Goal: Task Accomplishment & Management: Use online tool/utility

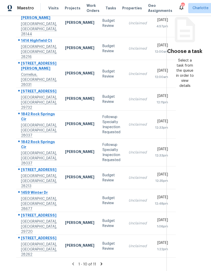
scroll to position [77, 0]
click at [100, 262] on icon at bounding box center [101, 263] width 5 height 5
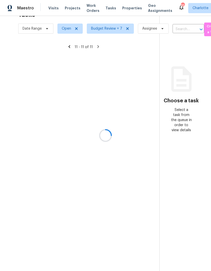
scroll to position [16, 0]
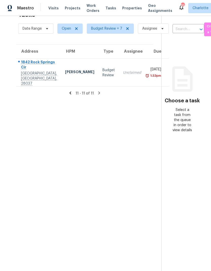
click at [70, 91] on icon at bounding box center [71, 92] width 2 height 3
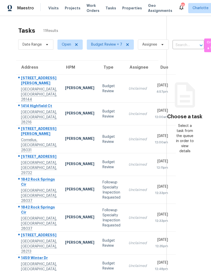
scroll to position [0, 0]
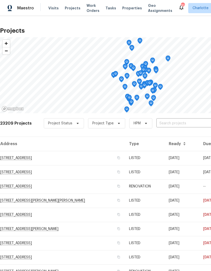
click at [188, 119] on input "text" at bounding box center [185, 123] width 58 height 8
type input "7134"
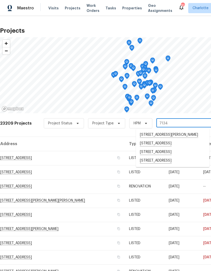
click at [177, 144] on li "[STREET_ADDRESS]" at bounding box center [173, 143] width 74 height 9
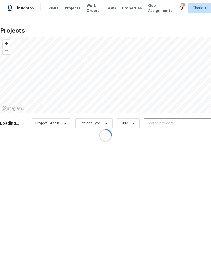
type input "[STREET_ADDRESS]"
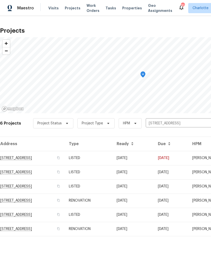
click at [50, 161] on td "7134 Rollingridge Dr, Charlotte, NC 28211" at bounding box center [32, 158] width 65 height 14
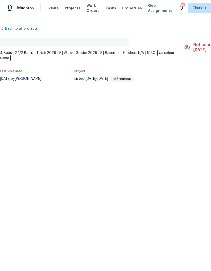
click at [28, 10] on span "Maestro" at bounding box center [25, 8] width 17 height 5
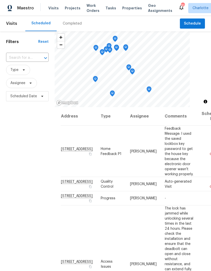
click at [70, 9] on span "Projects" at bounding box center [73, 8] width 16 height 5
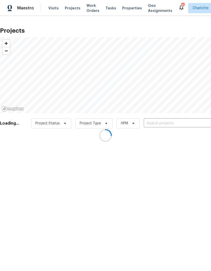
click at [173, 122] on div at bounding box center [105, 135] width 211 height 271
click at [169, 155] on div at bounding box center [105, 135] width 211 height 271
click at [172, 122] on div at bounding box center [105, 135] width 211 height 271
click at [164, 119] on input "text" at bounding box center [173, 123] width 58 height 8
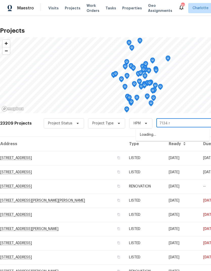
type input "7134"
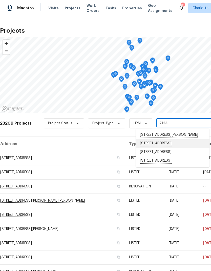
click at [169, 142] on li "7134 Rollingridge Dr, Charlotte, NC 28211" at bounding box center [173, 143] width 74 height 9
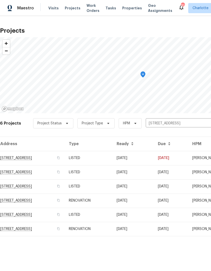
click at [55, 161] on td "7134 Rollingridge Dr, Charlotte, NC 28211" at bounding box center [32, 158] width 65 height 14
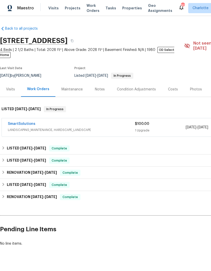
click at [17, 122] on link "SmartSolutions" at bounding box center [22, 124] width 28 height 4
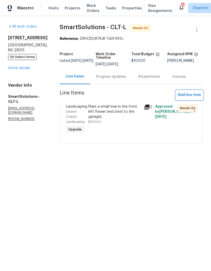
click at [193, 95] on span "Add line item" at bounding box center [189, 95] width 23 height 6
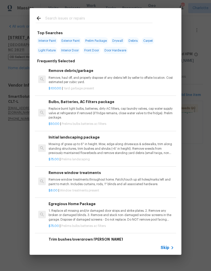
click at [87, 143] on p "Mowing of grass up to 6" in height. Mow, edge along driveways & sidewalks, trim…" at bounding box center [112, 148] width 126 height 13
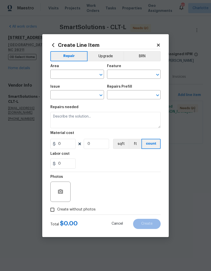
type input "Home Readiness Packages"
type input "Landscape Package"
type input "Initial landscaping package $75.00"
type textarea "Mowing of grass up to 6" in height. Mow, edge along driveways & sidewalks, trim…"
type input "75"
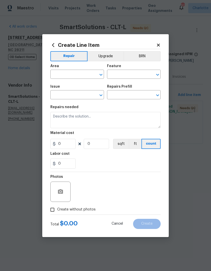
type input "1"
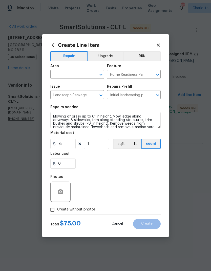
click at [75, 74] on input "text" at bounding box center [69, 75] width 39 height 8
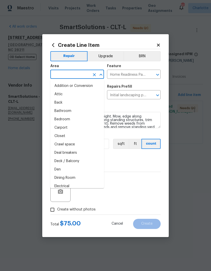
type input "e"
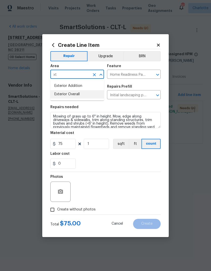
click at [84, 95] on li "Exterior Overall" at bounding box center [77, 94] width 54 height 8
type input "Exterior Overall"
click at [65, 143] on input "75" at bounding box center [62, 144] width 25 height 10
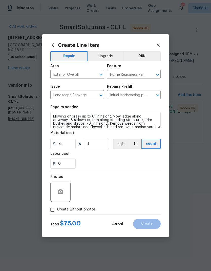
click at [52, 209] on input "Create without photos" at bounding box center [53, 210] width 10 height 10
checkbox input "true"
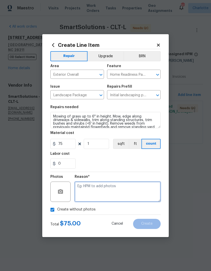
click at [96, 192] on textarea at bounding box center [118, 191] width 86 height 20
type textarea "N/A"
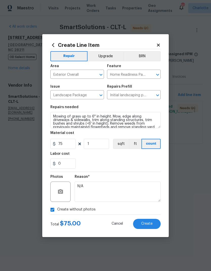
click at [155, 228] on button "Create" at bounding box center [147, 224] width 28 height 10
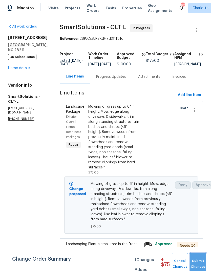
click at [201, 260] on span "Submit Changes" at bounding box center [198, 264] width 11 height 12
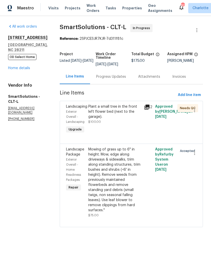
click at [17, 7] on div "Maestro" at bounding box center [17, 8] width 34 height 10
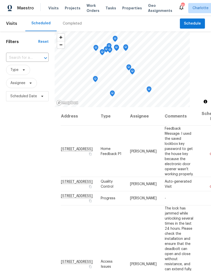
click at [73, 8] on span "Projects" at bounding box center [73, 8] width 16 height 5
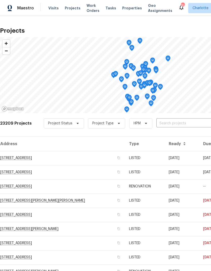
click at [179, 126] on input "text" at bounding box center [185, 123] width 58 height 8
type input "14916 o"
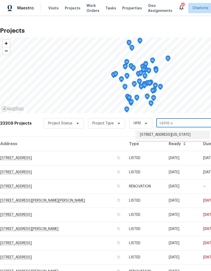
click at [167, 137] on li "[STREET_ADDRESS][US_STATE]" at bounding box center [173, 135] width 74 height 8
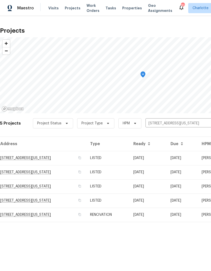
click at [59, 159] on td "[STREET_ADDRESS][US_STATE]" at bounding box center [43, 158] width 86 height 14
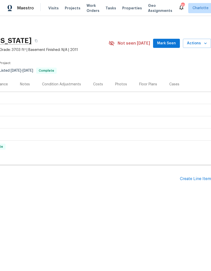
scroll to position [0, 75]
click at [198, 178] on div "Create Line Item" at bounding box center [195, 178] width 31 height 5
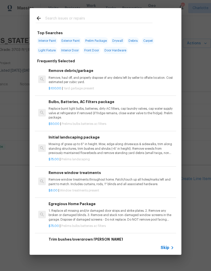
click at [113, 20] on input "text" at bounding box center [98, 19] width 107 height 8
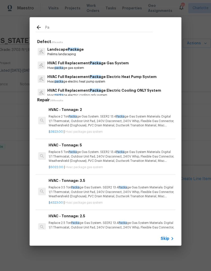
type input "P"
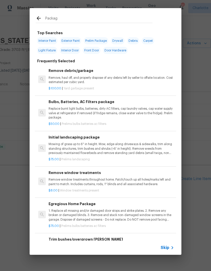
type input "Package"
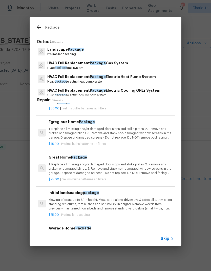
scroll to position [660, 0]
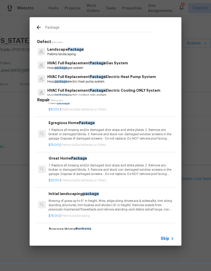
click at [137, 128] on p "1. Replace all missing and/or damaged door stops and strike plates. 2. Remove a…" at bounding box center [112, 134] width 126 height 13
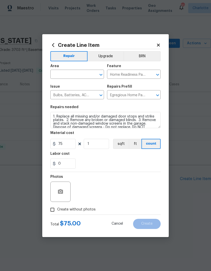
click at [49, 117] on div "Create Line Item Repair Upgrade BRN Area ​ Feature Home Readiness Packages ​ Is…" at bounding box center [105, 135] width 127 height 203
click at [53, 115] on textarea "1. Replace all missing and/or damaged door stops and strike plates. 2. Remove a…" at bounding box center [105, 120] width 110 height 16
click at [74, 118] on textarea "1. Replace all missing and/or damaged door stops and strike plates. 2. Remove a…" at bounding box center [105, 120] width 110 height 16
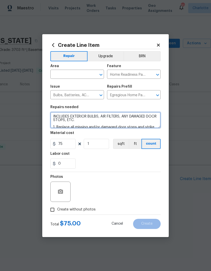
type textarea "INCLUDES EXTERIOR BULBS, AIR FILTERS, ANY DAMAGED DOOR STOPS, ETC. 1. Replace a…"
click at [80, 73] on input "text" at bounding box center [69, 75] width 39 height 8
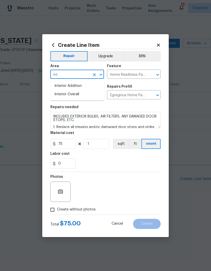
click at [85, 93] on li "Interior Overall" at bounding box center [77, 94] width 54 height 8
type input "Interior Overall"
click at [64, 189] on button "button" at bounding box center [60, 192] width 12 height 12
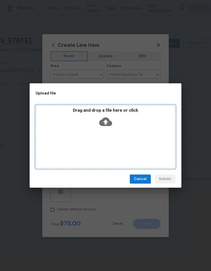
click at [113, 120] on div "Drag and drop a file here or click" at bounding box center [105, 119] width 138 height 22
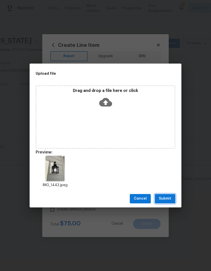
click at [169, 195] on span "Submit" at bounding box center [165, 198] width 12 height 6
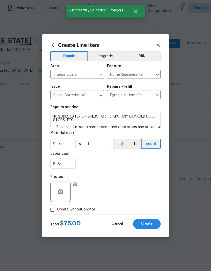
click at [154, 228] on button "Create" at bounding box center [147, 224] width 28 height 10
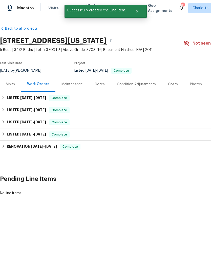
scroll to position [0, 0]
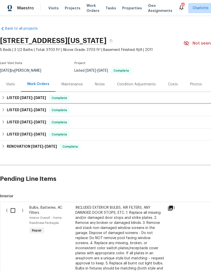
click at [206, 114] on div "LISTED 6/12/25 - 6/16/25 Complete" at bounding box center [143, 110] width 286 height 12
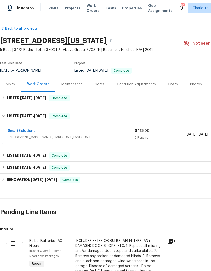
click at [17, 244] on input "checkbox" at bounding box center [15, 243] width 14 height 11
checkbox input "true"
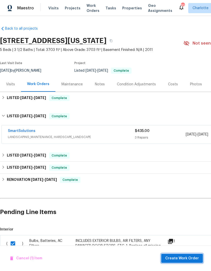
click at [191, 258] on span "Create Work Order" at bounding box center [182, 258] width 34 height 6
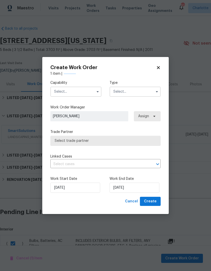
click at [89, 96] on input "text" at bounding box center [75, 92] width 51 height 10
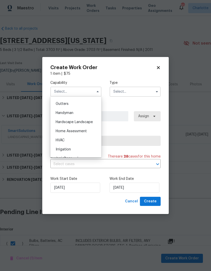
scroll to position [269, 0]
click at [73, 110] on div "Handyman" at bounding box center [76, 111] width 49 height 9
type input "Handyman"
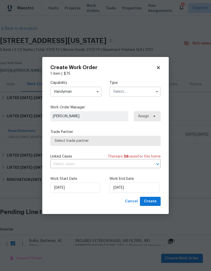
click at [154, 93] on button "button" at bounding box center [157, 92] width 6 height 6
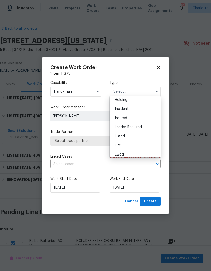
scroll to position [20, 0]
click at [127, 137] on div "Listed" at bounding box center [135, 136] width 49 height 9
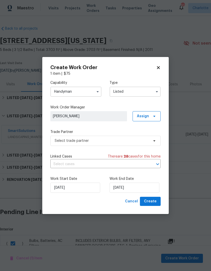
type input "Listed"
click at [152, 117] on span at bounding box center [154, 116] width 6 height 4
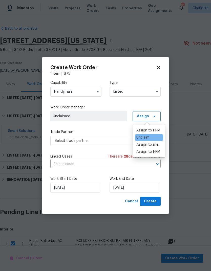
click at [156, 145] on div "Assign to me" at bounding box center [147, 144] width 22 height 5
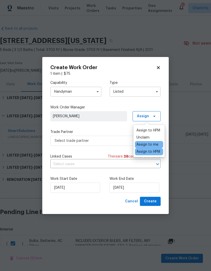
click at [116, 130] on label "Trade Partner" at bounding box center [105, 131] width 110 height 5
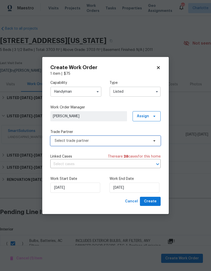
click at [152, 140] on icon at bounding box center [154, 141] width 4 height 4
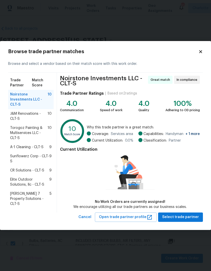
click at [32, 115] on span "J&M Renovations - CLT-S" at bounding box center [28, 116] width 37 height 10
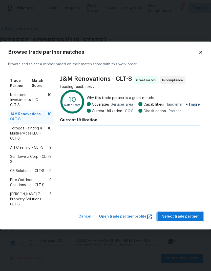
click at [191, 214] on span "Select trade partner" at bounding box center [180, 216] width 37 height 6
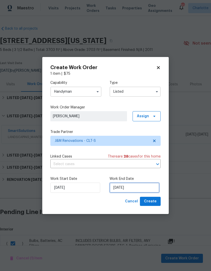
click at [148, 189] on input "8/21/2025" at bounding box center [135, 187] width 50 height 10
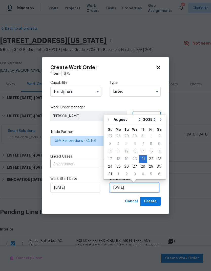
scroll to position [2, 0]
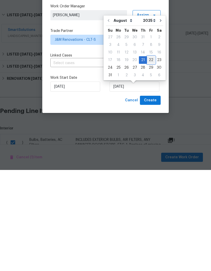
click at [150, 157] on div "22" at bounding box center [151, 160] width 8 height 7
type input "8/22/2025"
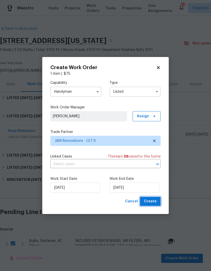
click at [160, 205] on button "Create" at bounding box center [150, 201] width 21 height 9
checkbox input "false"
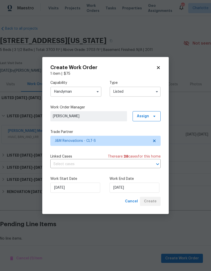
scroll to position [4, 0]
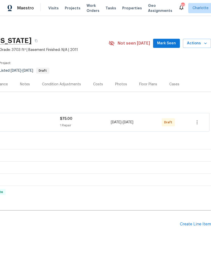
scroll to position [0, 75]
click at [198, 122] on icon "button" at bounding box center [197, 122] width 6 height 6
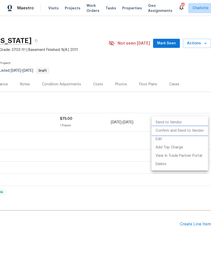
click at [194, 131] on li "Confirm and Send to Vendor" at bounding box center [180, 131] width 56 height 8
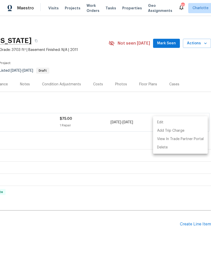
click at [193, 79] on div at bounding box center [105, 135] width 211 height 271
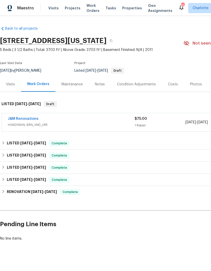
scroll to position [0, 0]
click at [28, 115] on div "J&M Renovations HANDYMAN, BRN_AND_LRR $75.00 1 Repair [DATE] - [DATE] Sent to v…" at bounding box center [143, 122] width 282 height 18
click at [26, 120] on link "J&M Renovations" at bounding box center [23, 119] width 31 height 4
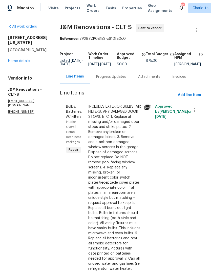
click at [116, 77] on div "Progress Updates" at bounding box center [111, 76] width 42 height 15
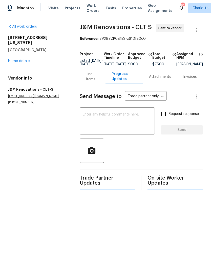
click at [118, 121] on textarea at bounding box center [117, 122] width 69 height 18
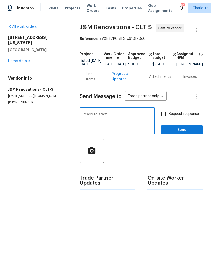
type textarea "Ready to start."
click at [167, 118] on input "Request response" at bounding box center [163, 114] width 11 height 11
checkbox input "true"
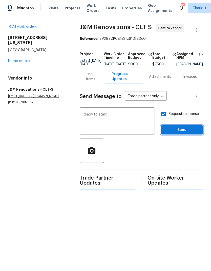
click at [183, 133] on span "Send" at bounding box center [182, 130] width 34 height 6
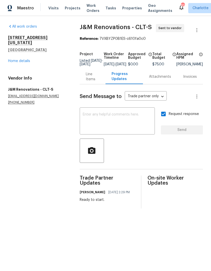
click at [26, 11] on div "Maestro" at bounding box center [17, 8] width 34 height 10
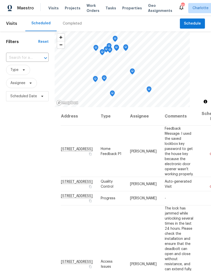
click at [50, 190] on div "Filters Reset ​ Type Assignee Scheduled Date" at bounding box center [27, 177] width 55 height 293
click at [94, 7] on span "Work Orders" at bounding box center [93, 8] width 13 height 10
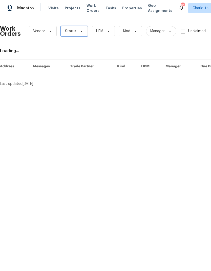
click at [82, 32] on icon at bounding box center [81, 31] width 4 height 4
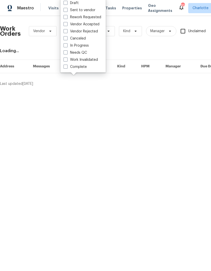
click at [86, 53] on label "Needs QC" at bounding box center [76, 52] width 24 height 5
click at [67, 53] on input "Needs QC" at bounding box center [65, 51] width 3 height 3
checkbox input "true"
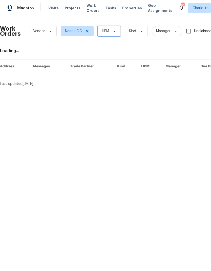
click at [115, 33] on icon at bounding box center [114, 31] width 4 height 4
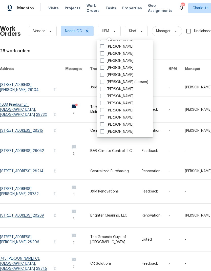
scroll to position [63, 0]
click at [124, 134] on label "[PERSON_NAME]" at bounding box center [116, 131] width 33 height 5
click at [104, 132] on input "[PERSON_NAME]" at bounding box center [101, 130] width 3 height 3
checkbox input "true"
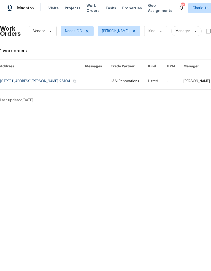
click at [52, 79] on link at bounding box center [42, 81] width 85 height 16
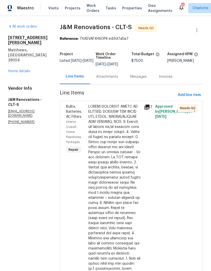
click at [113, 150] on div at bounding box center [114, 197] width 53 height 187
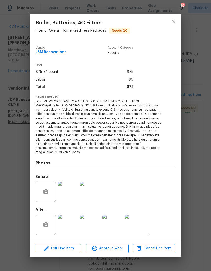
click at [75, 219] on img at bounding box center [68, 224] width 20 height 20
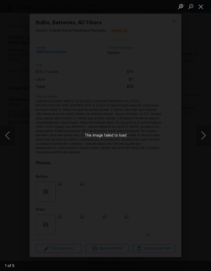
click at [203, 138] on button "Next image" at bounding box center [203, 135] width 15 height 20
click at [202, 136] on button "Next image" at bounding box center [203, 135] width 15 height 20
click at [206, 132] on button "Next image" at bounding box center [203, 135] width 15 height 20
click at [204, 130] on button "Next image" at bounding box center [203, 135] width 15 height 20
click at [202, 130] on button "Next image" at bounding box center [203, 135] width 15 height 20
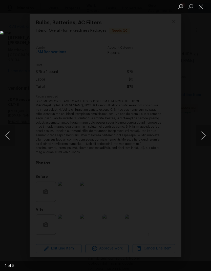
click at [203, 129] on button "Next image" at bounding box center [203, 135] width 15 height 20
click at [204, 128] on button "Next image" at bounding box center [203, 135] width 15 height 20
click at [6, 135] on button "Previous image" at bounding box center [7, 135] width 15 height 20
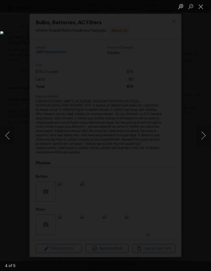
click at [201, 135] on button "Next image" at bounding box center [203, 135] width 15 height 20
click at [199, 135] on button "Next image" at bounding box center [203, 135] width 15 height 20
click at [200, 135] on button "Next image" at bounding box center [203, 135] width 15 height 20
click at [201, 135] on button "Next image" at bounding box center [203, 135] width 15 height 20
click at [204, 7] on button "Close lightbox" at bounding box center [201, 6] width 10 height 9
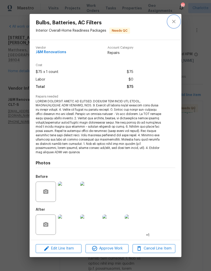
click at [173, 22] on icon "close" at bounding box center [174, 21] width 6 height 6
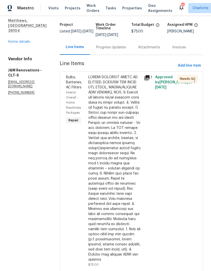
scroll to position [29, 0]
click at [115, 126] on div at bounding box center [114, 168] width 53 height 187
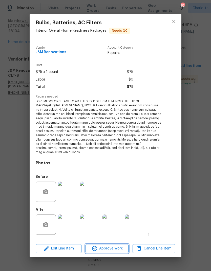
click at [123, 245] on span "Approve Work" at bounding box center [107, 248] width 40 height 6
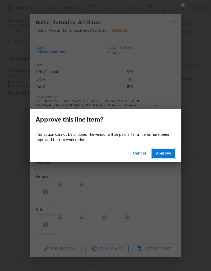
click at [172, 155] on button "Approve" at bounding box center [163, 153] width 23 height 9
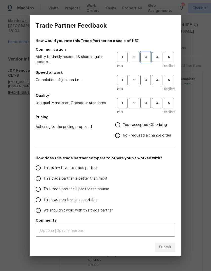
click at [145, 56] on span "3" at bounding box center [145, 57] width 9 height 6
click at [160, 80] on span "4" at bounding box center [157, 80] width 9 height 6
click at [146, 102] on span "3" at bounding box center [145, 103] width 9 height 6
click at [122, 125] on input "Yes - accepted OD pricing" at bounding box center [117, 124] width 11 height 11
radio input "true"
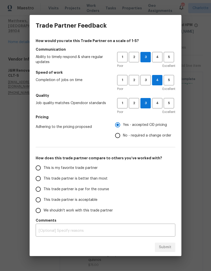
click at [36, 181] on input "This trade partner is better than most" at bounding box center [38, 178] width 11 height 11
click at [175, 248] on button "Submit" at bounding box center [165, 246] width 20 height 9
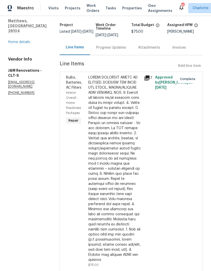
radio input "true"
click at [19, 5] on div "Maestro" at bounding box center [17, 8] width 34 height 10
